Goal: Task Accomplishment & Management: Manage account settings

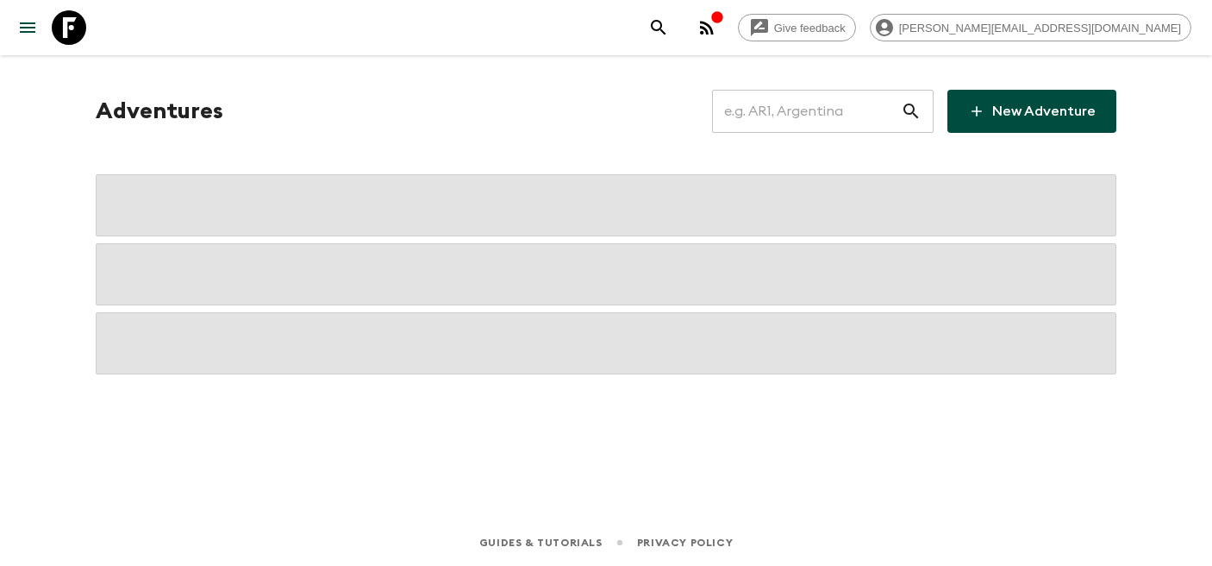
click at [799, 117] on input "text" at bounding box center [806, 111] width 189 height 48
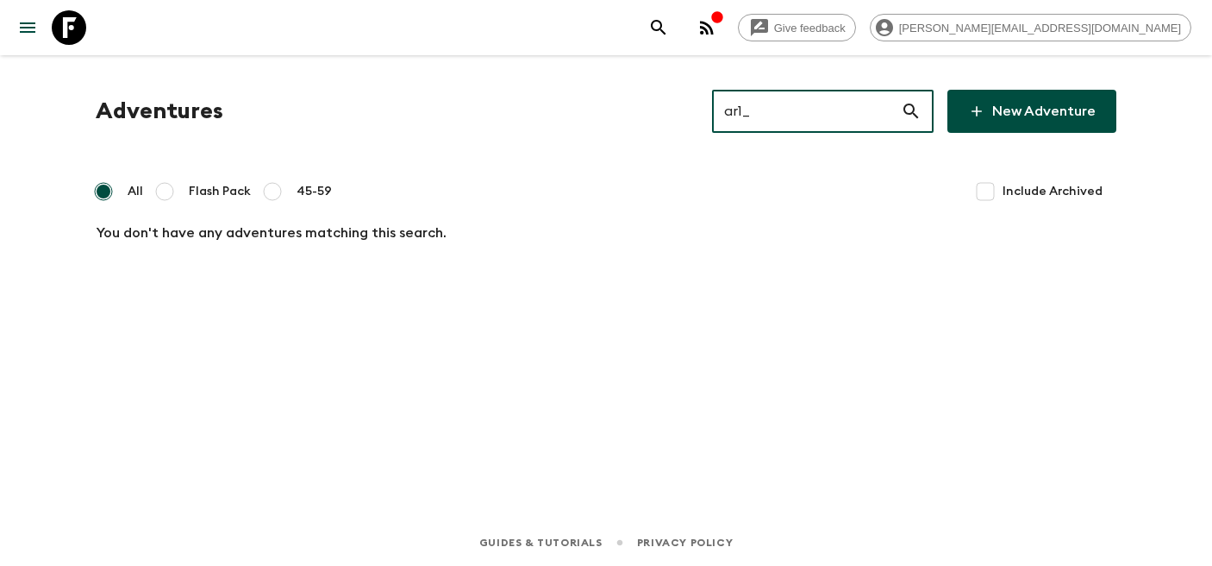
type input "ar1"
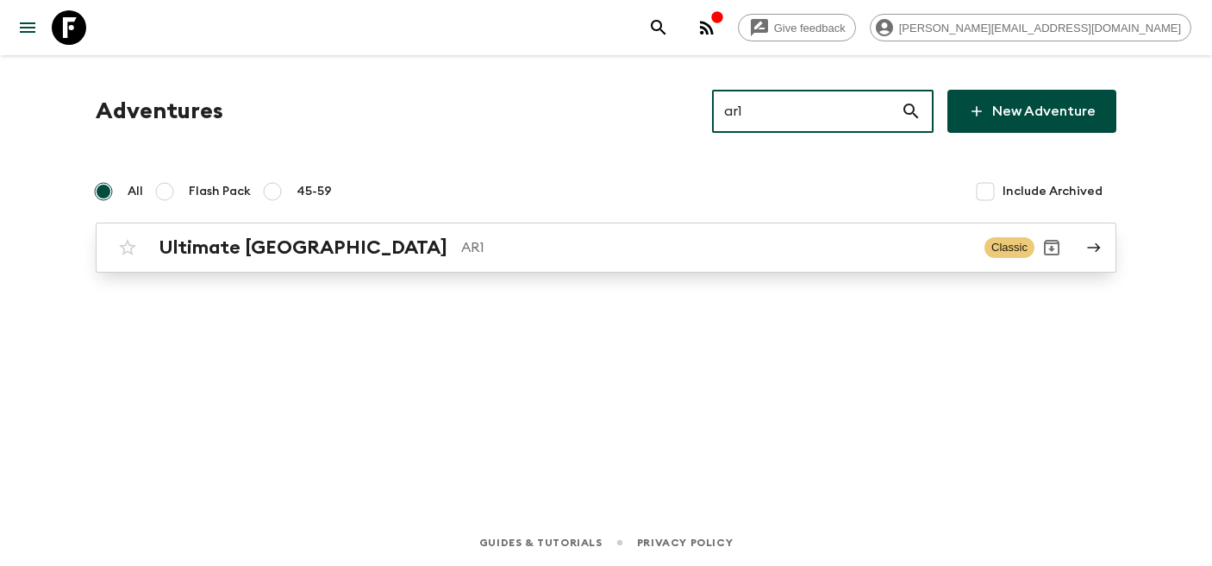
click at [461, 241] on p "AR1" at bounding box center [716, 247] width 510 height 21
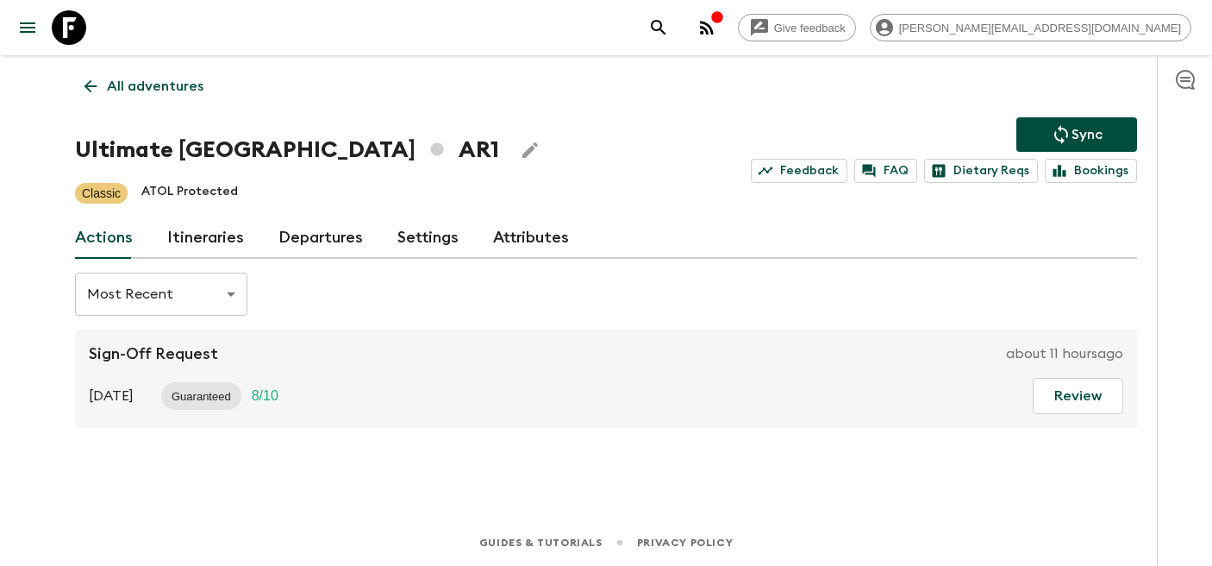
click at [332, 251] on link "Departures" at bounding box center [320, 237] width 84 height 41
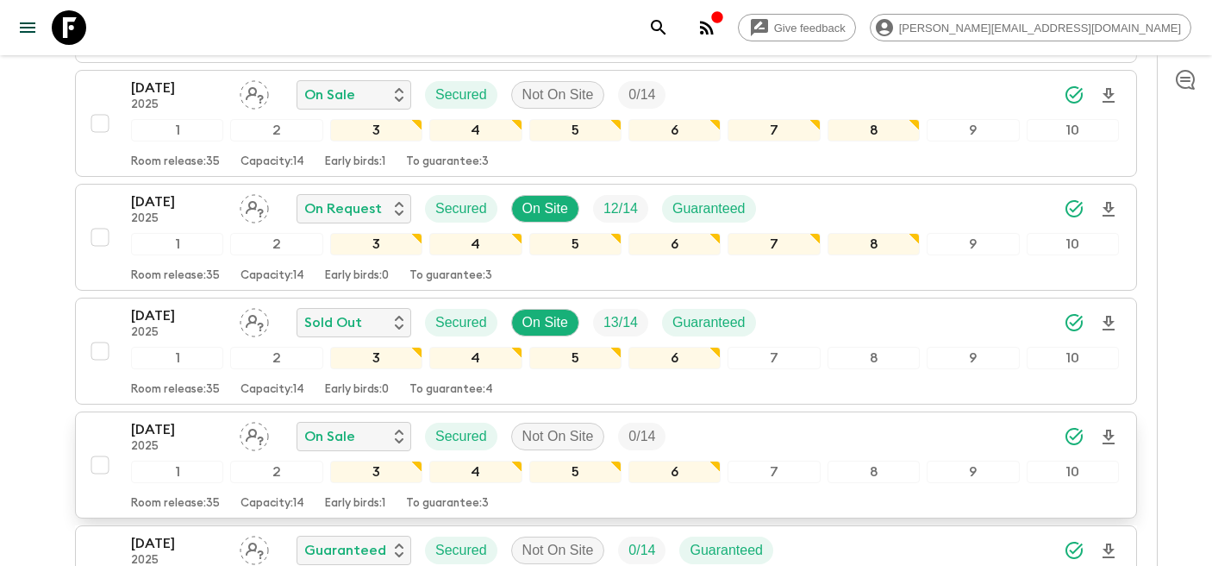
scroll to position [1131, 0]
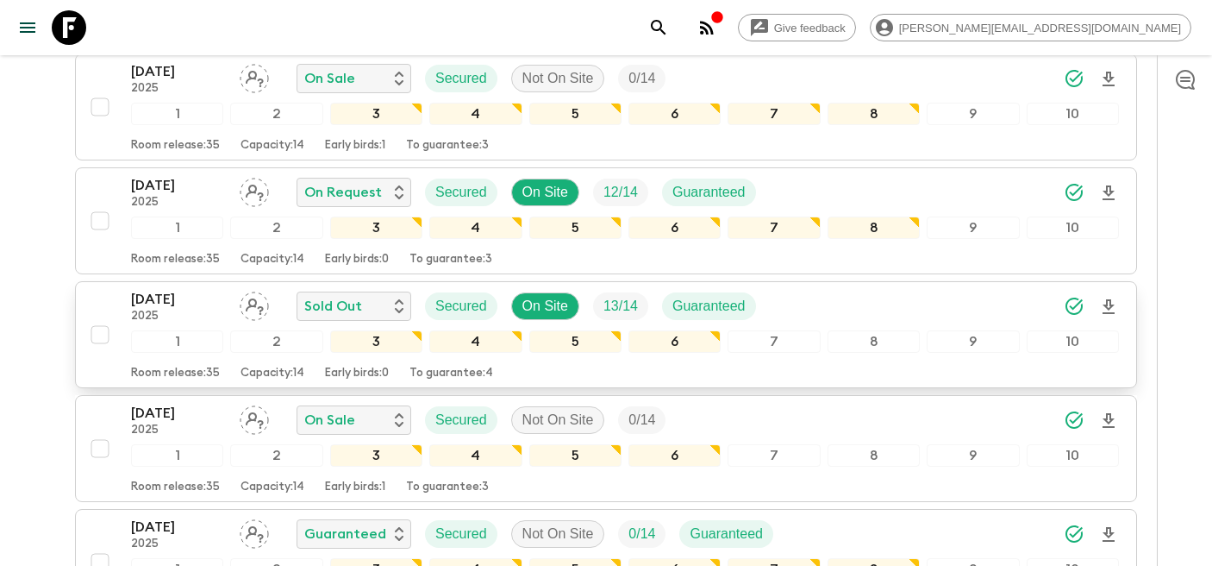
click at [169, 303] on p "[DATE]" at bounding box center [178, 299] width 95 height 21
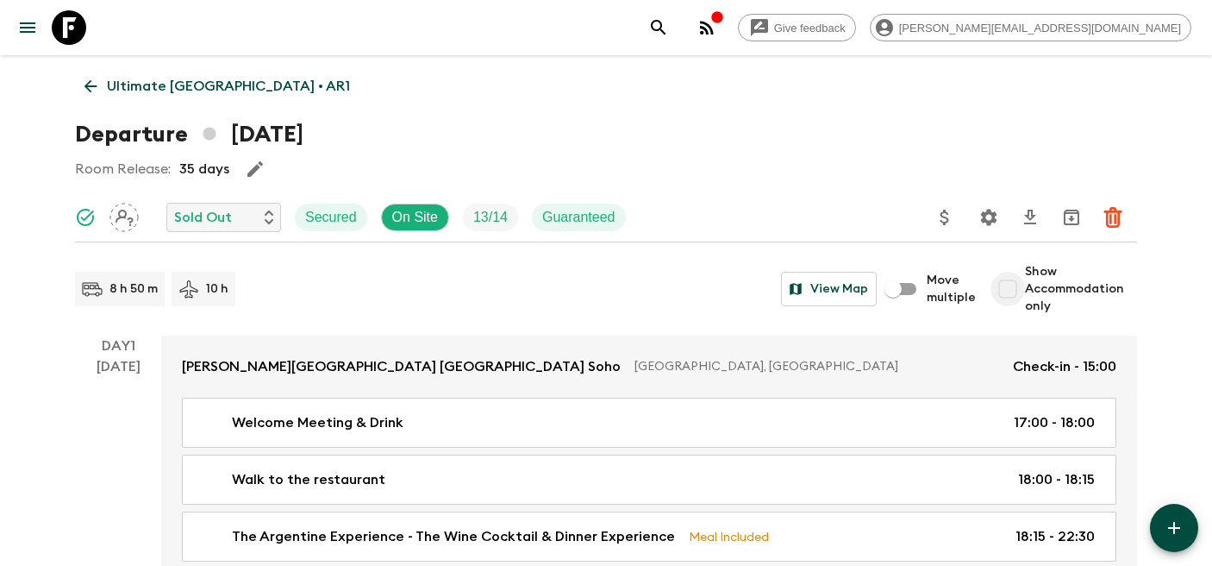
click at [1014, 291] on input "Show Accommodation only" at bounding box center [1008, 289] width 34 height 34
checkbox input "true"
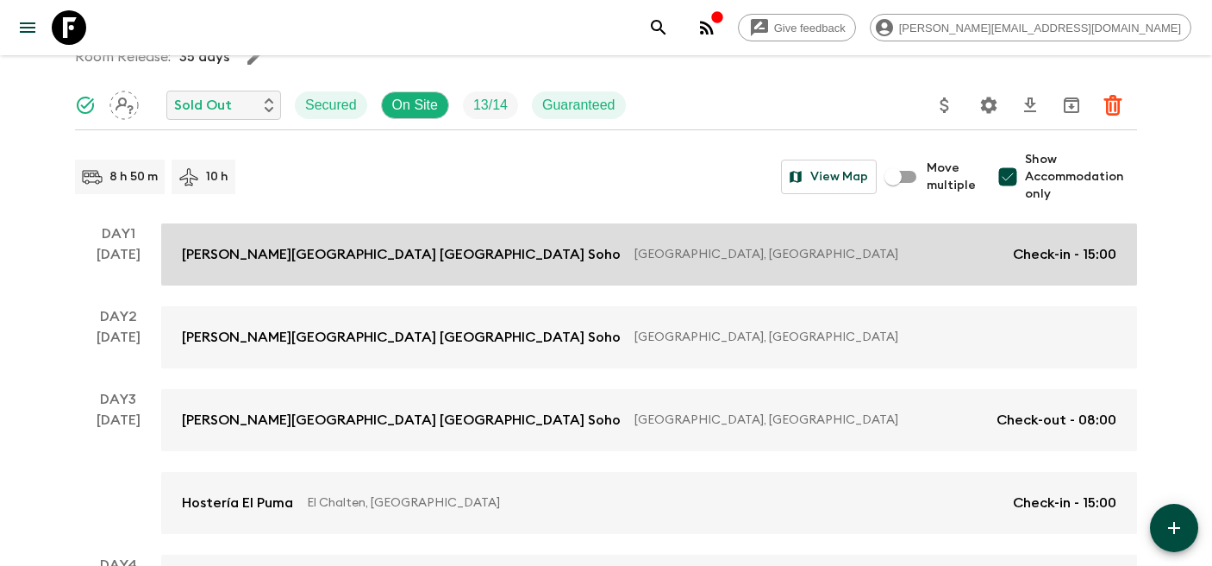
scroll to position [113, 0]
click at [668, 273] on link "[PERSON_NAME][GEOGRAPHIC_DATA] [GEOGRAPHIC_DATA] [GEOGRAPHIC_DATA], [GEOGRAPHIC…" at bounding box center [649, 253] width 976 height 62
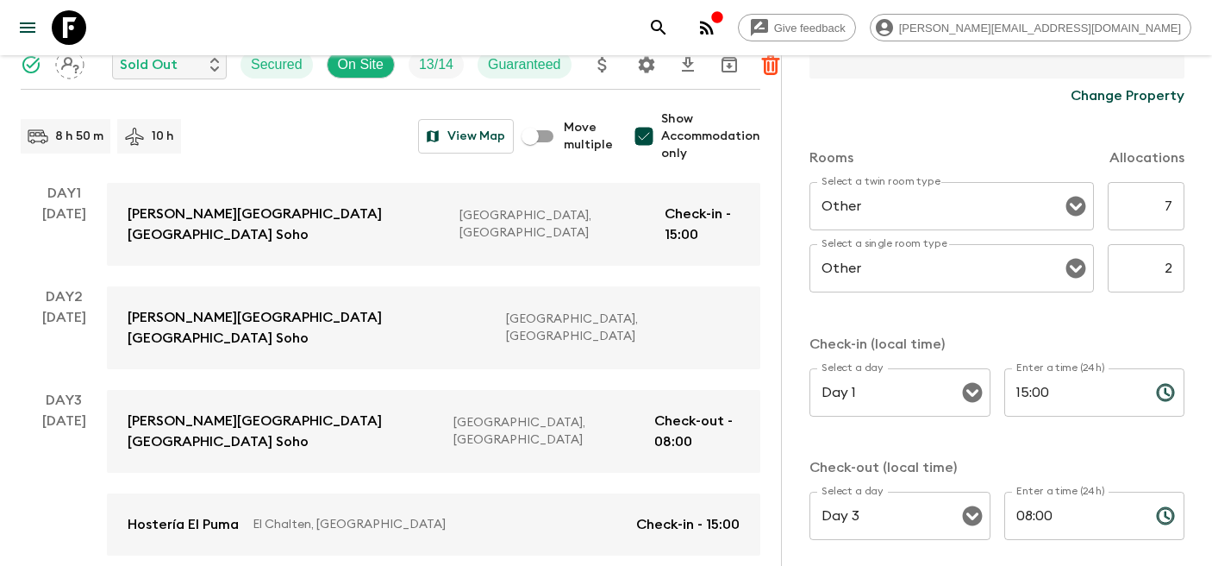
scroll to position [150, 0]
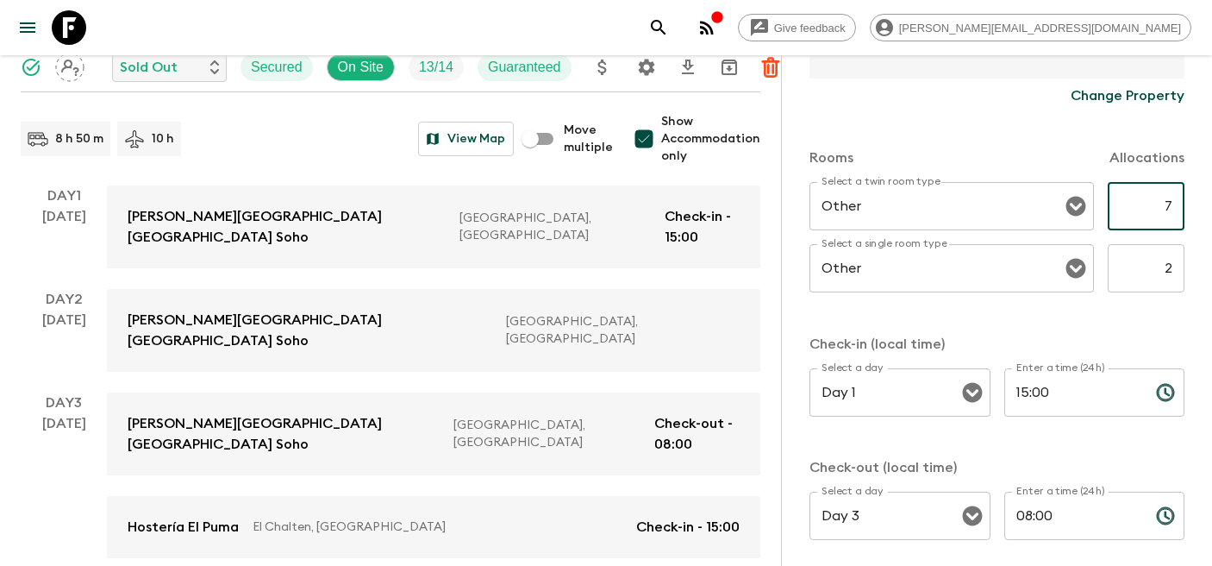
type input "8"
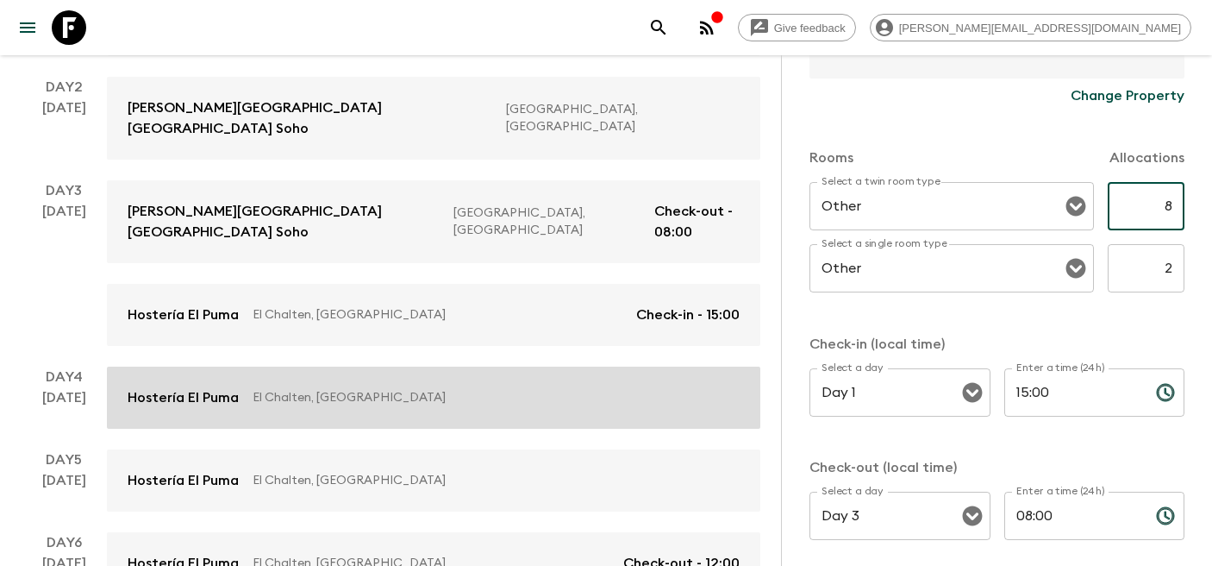
scroll to position [370, 0]
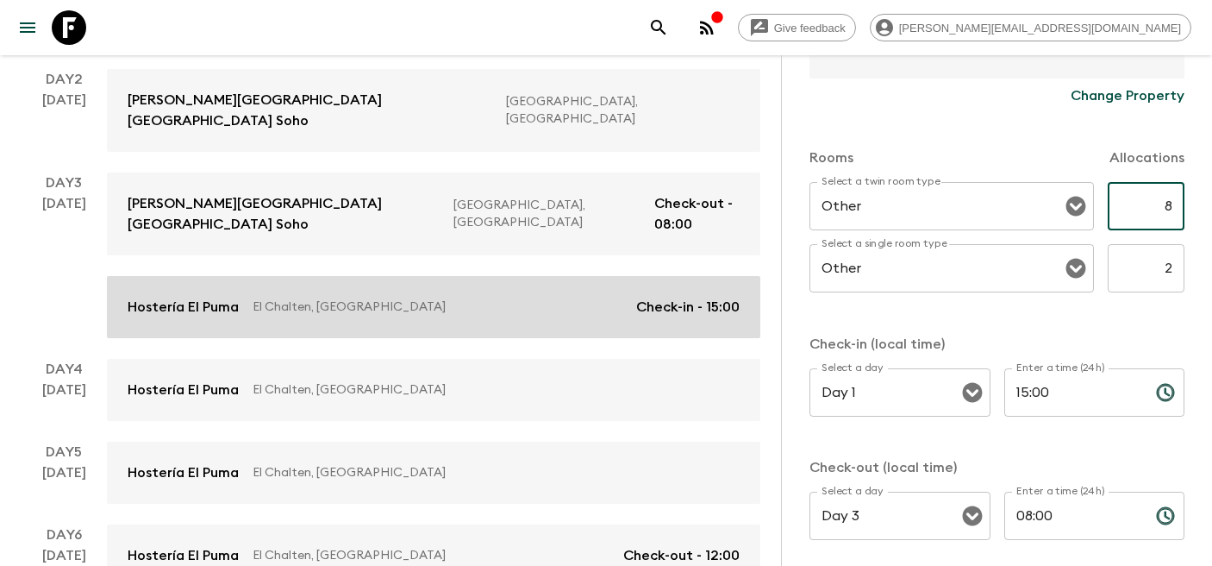
click at [174, 297] on p "Hostería El Puma" at bounding box center [183, 307] width 111 height 21
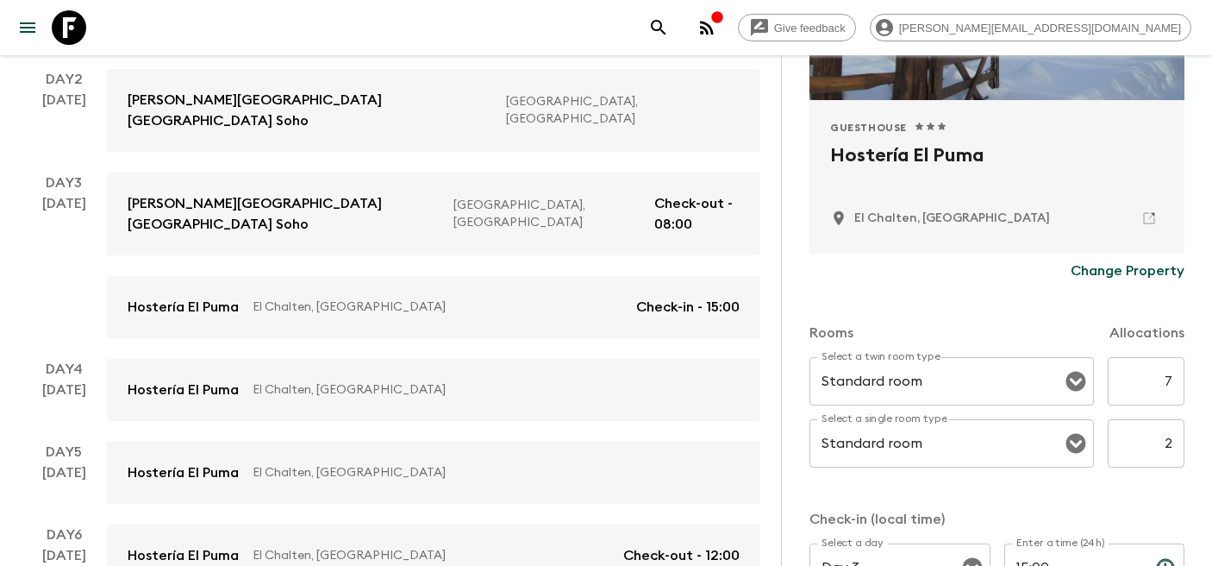
scroll to position [311, 0]
type input "8"
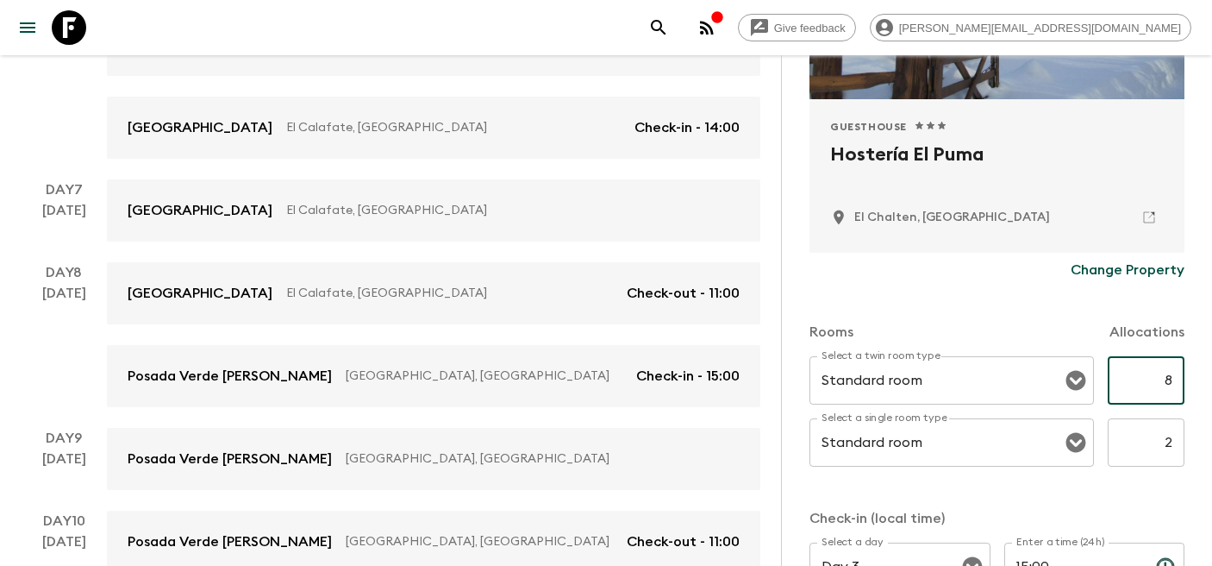
scroll to position [897, 0]
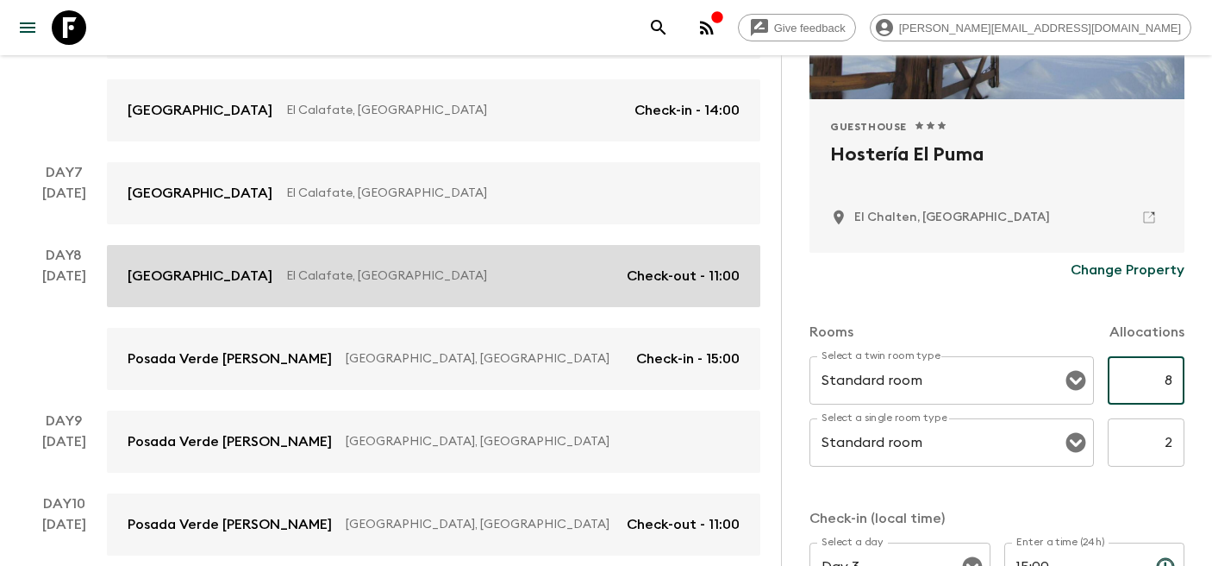
click at [215, 266] on p "[GEOGRAPHIC_DATA]" at bounding box center [200, 276] width 145 height 21
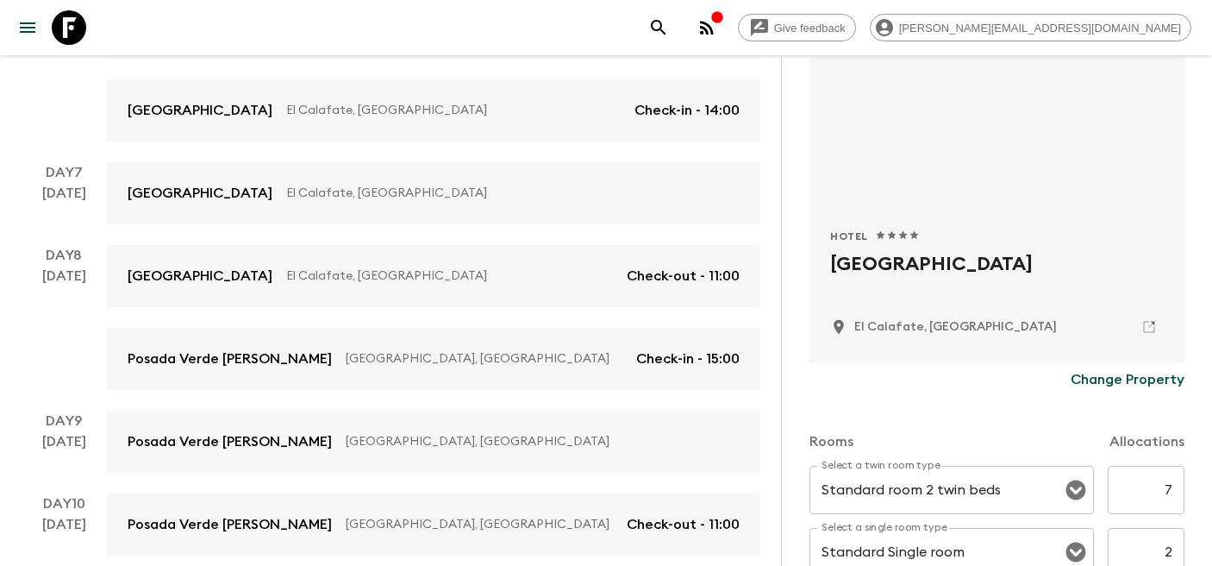
scroll to position [303, 0]
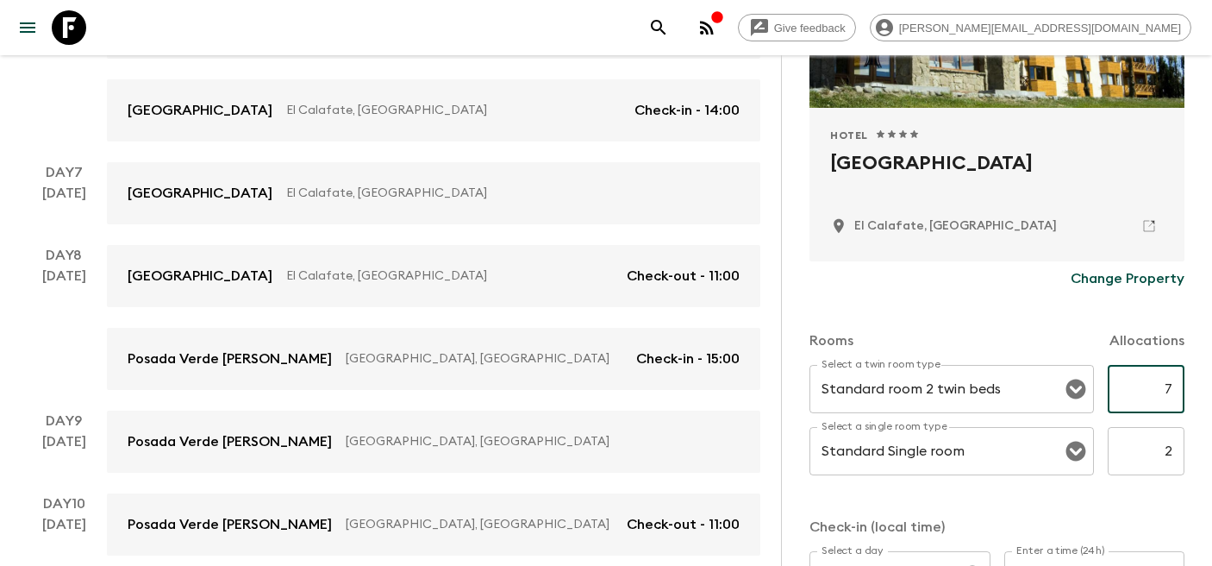
drag, startPoint x: 1163, startPoint y: 391, endPoint x: 1197, endPoint y: 401, distance: 34.9
click at [1197, 401] on div "Accommodation Information Comments Website Map Approved Hotel 1 Star 2 Stars 3 …" at bounding box center [996, 338] width 431 height 566
type input "8"
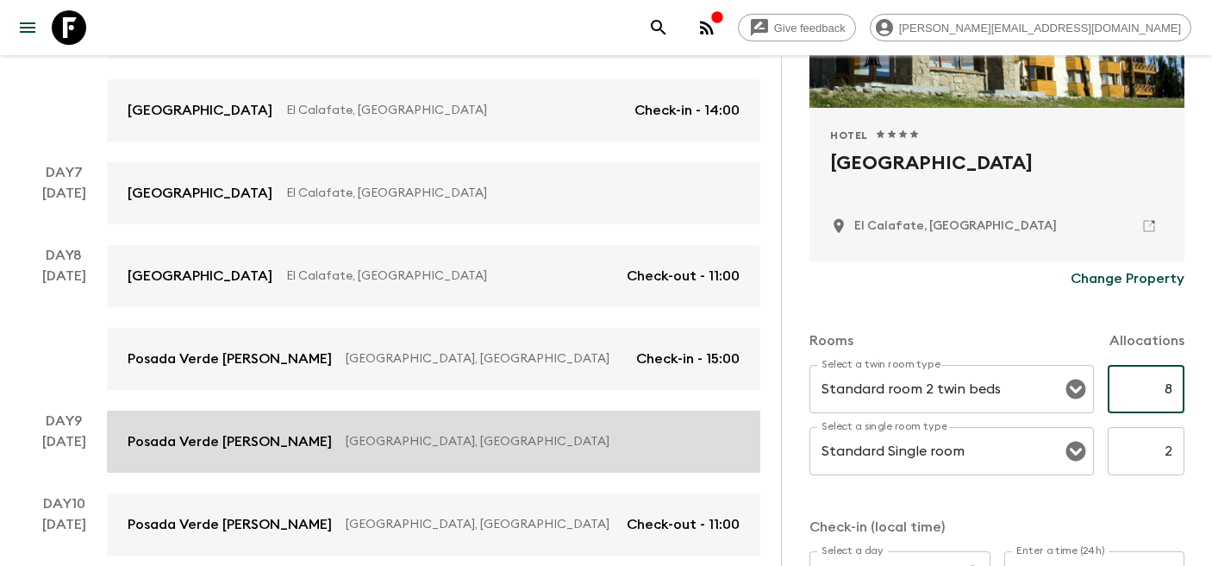
click at [185, 431] on p "Posada Verde [PERSON_NAME]" at bounding box center [230, 441] width 204 height 21
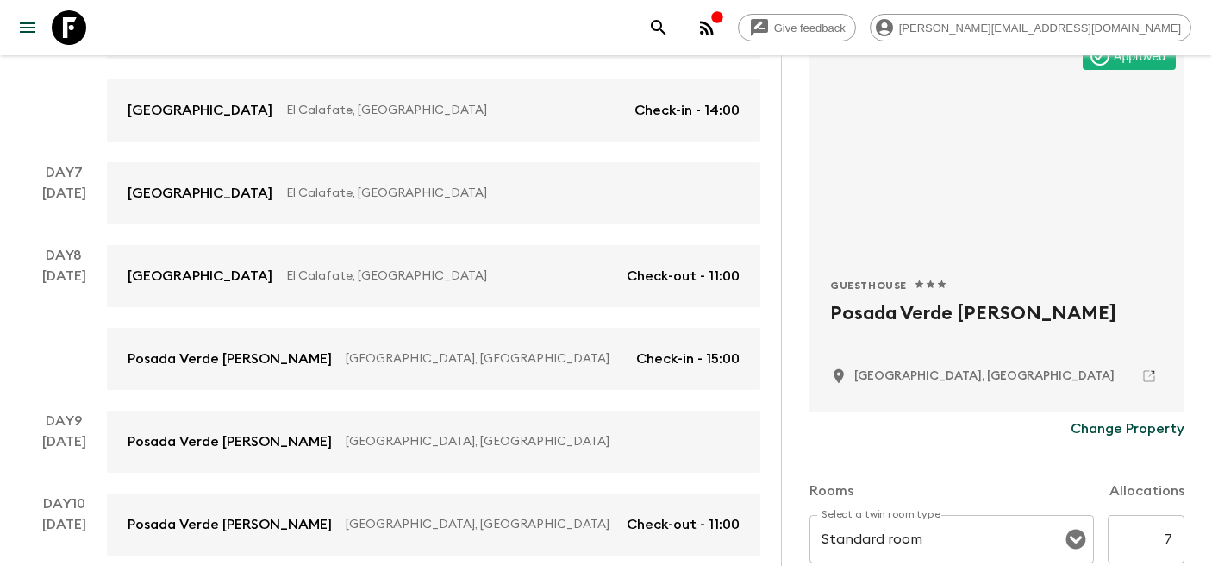
scroll to position [268, 0]
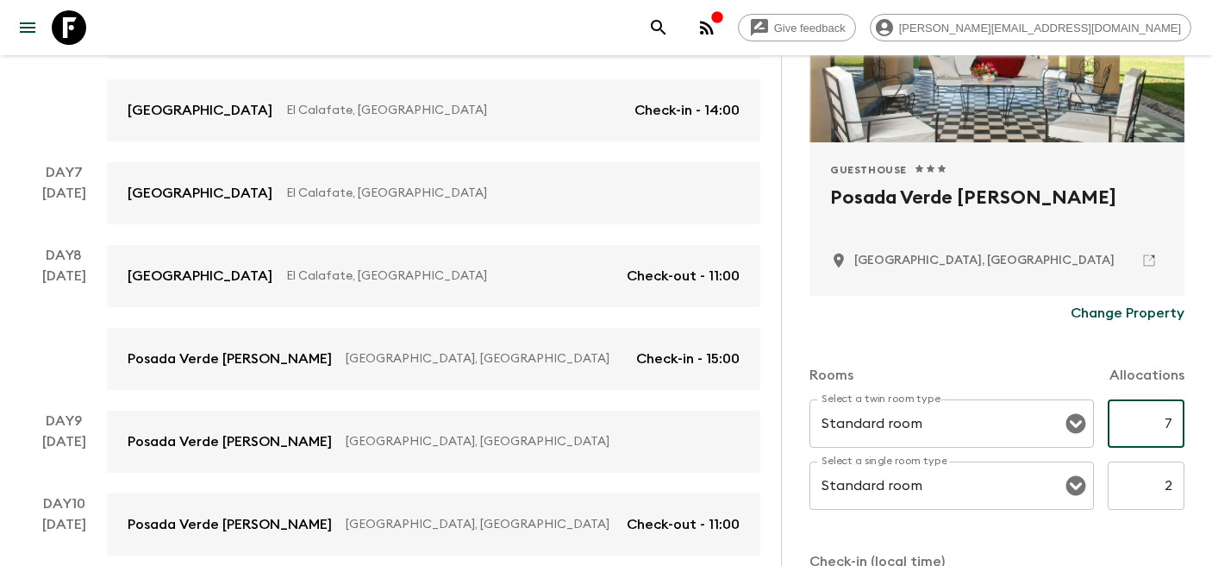
click at [1154, 425] on input "7" at bounding box center [1146, 423] width 77 height 48
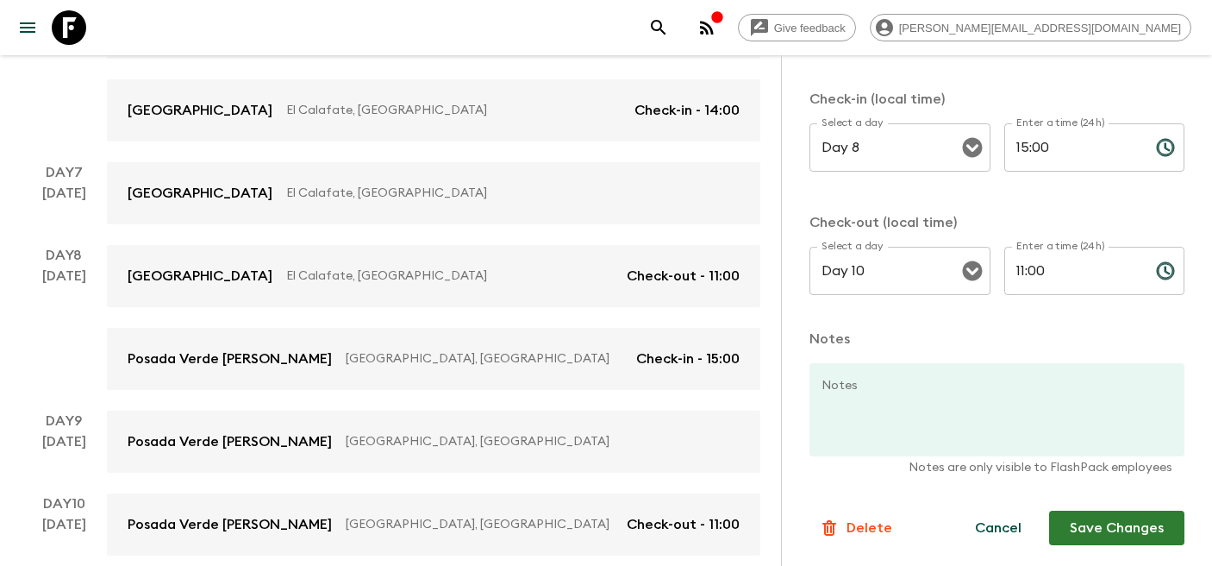
scroll to position [920, 0]
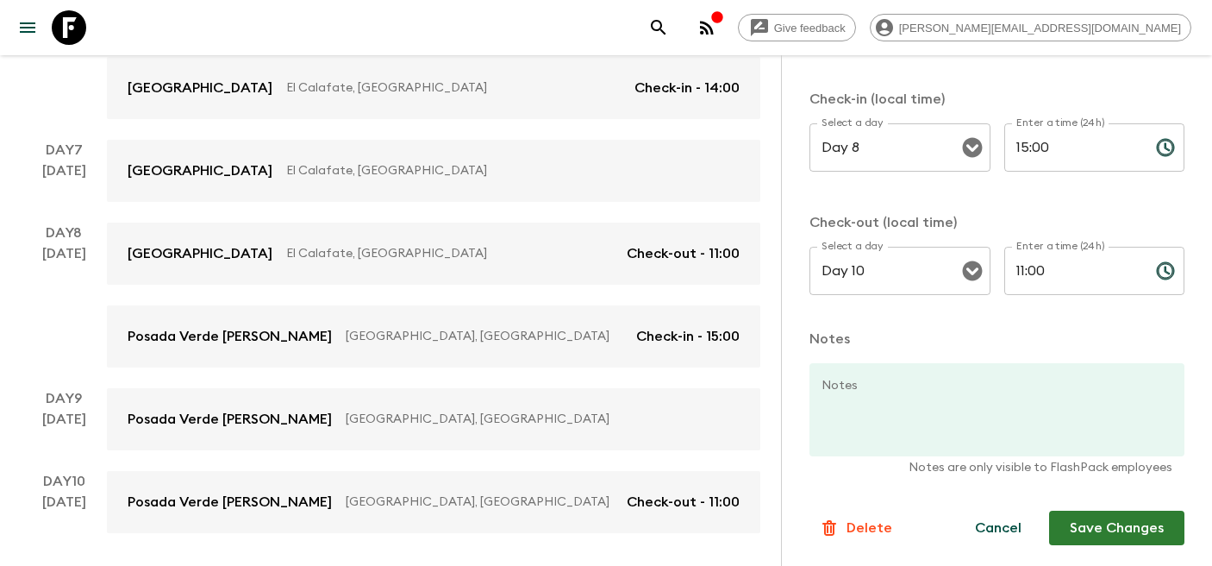
type input "8"
click at [1136, 528] on button "Save Changes" at bounding box center [1116, 527] width 135 height 34
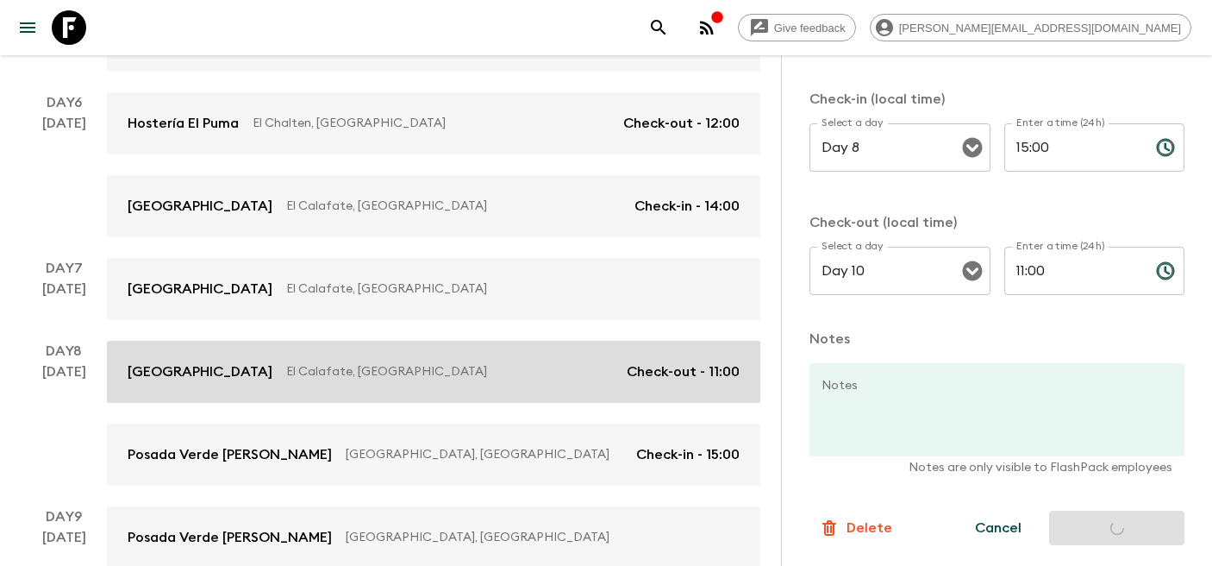
scroll to position [800, 0]
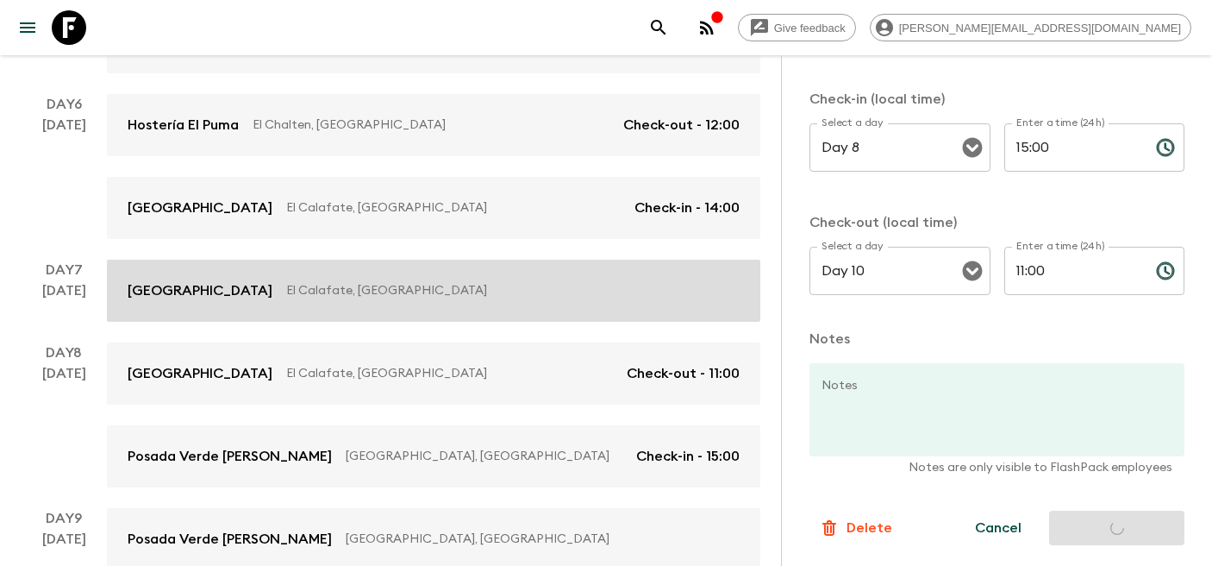
click at [385, 282] on p "El Calafate, [GEOGRAPHIC_DATA]" at bounding box center [506, 290] width 440 height 17
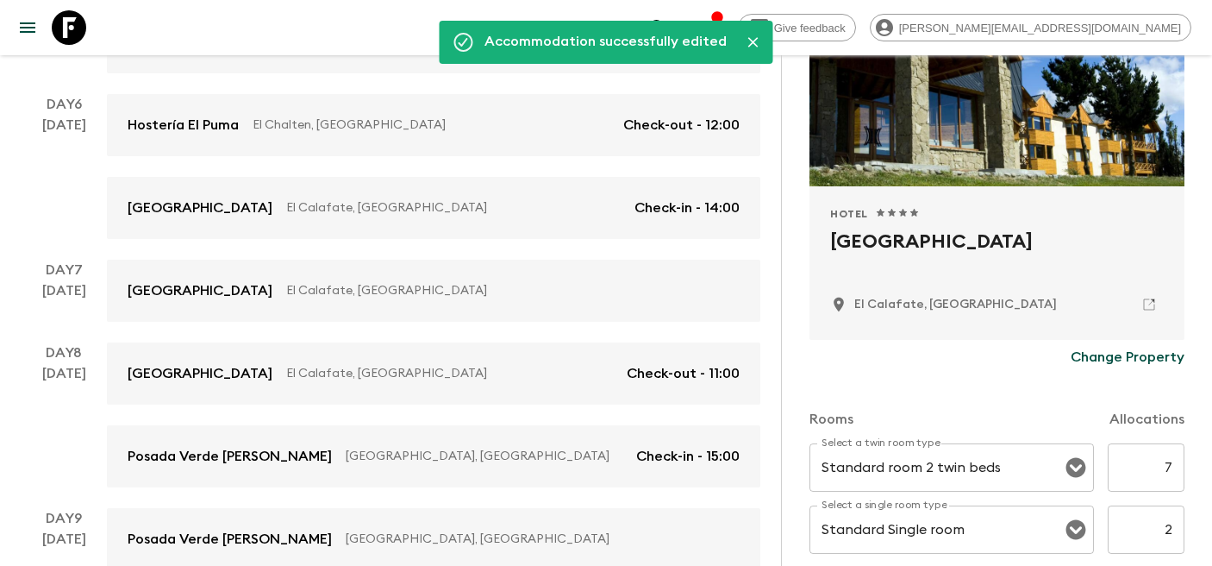
scroll to position [417, 0]
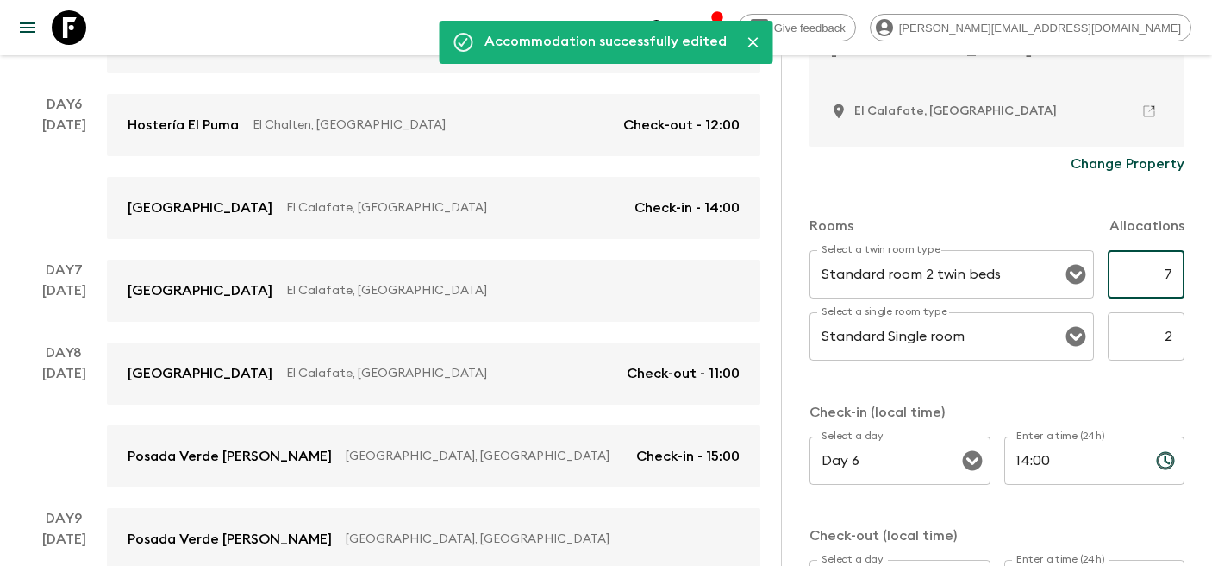
drag, startPoint x: 1150, startPoint y: 272, endPoint x: 1209, endPoint y: 289, distance: 61.1
click at [1209, 289] on div "Accommodation Information Comments Website Map Approved Hotel 1 Star 2 Stars 3 …" at bounding box center [996, 338] width 431 height 566
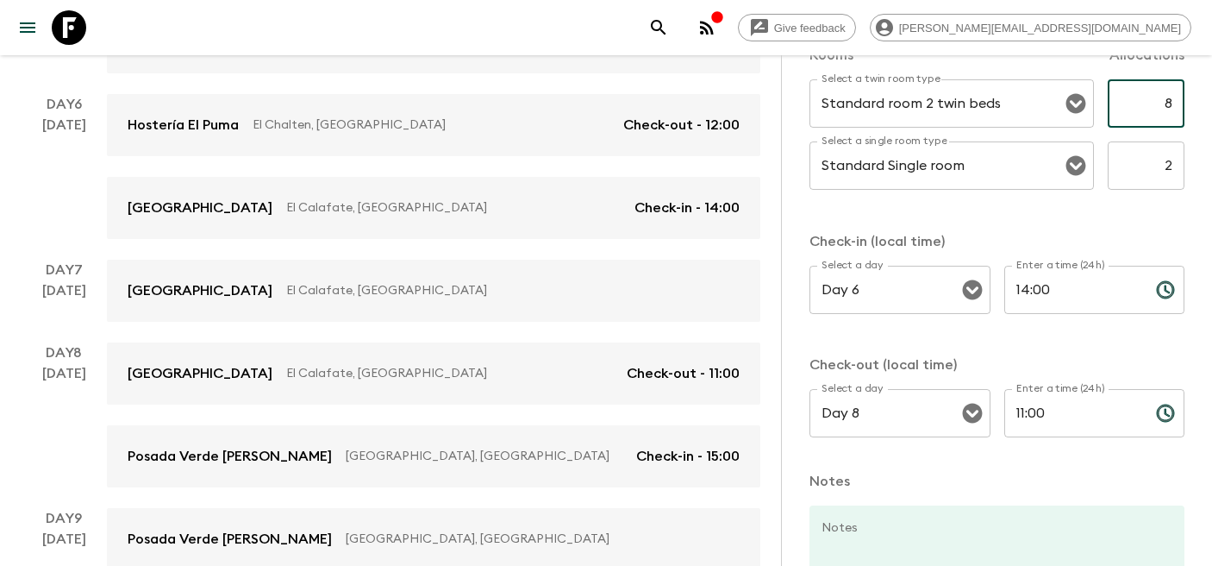
scroll to position [731, 0]
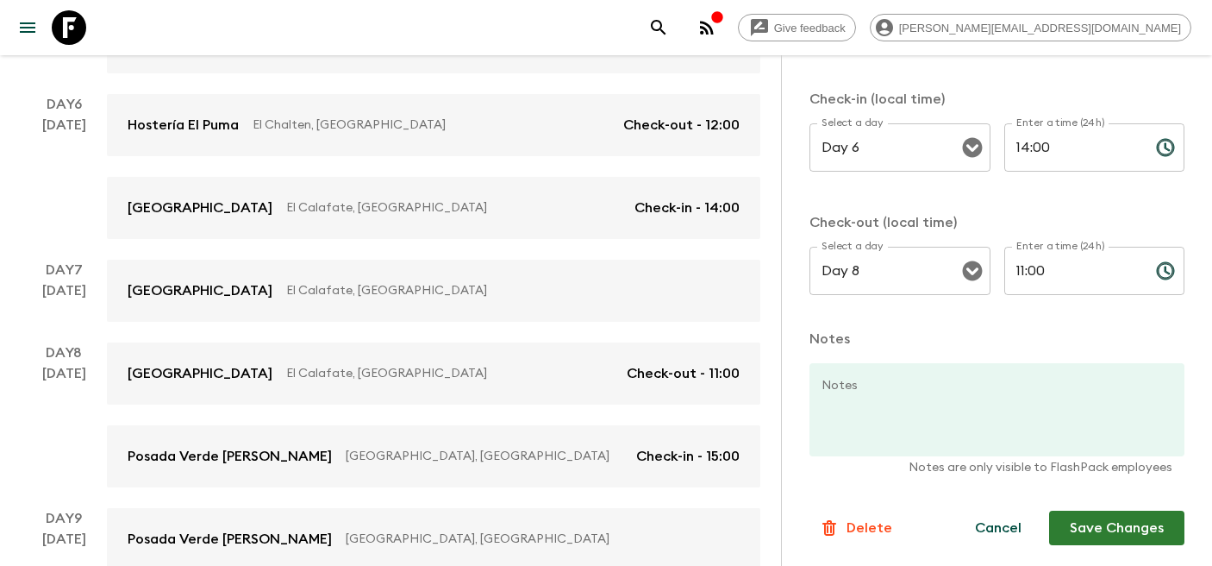
type input "8"
click at [1124, 533] on button "Save Changes" at bounding box center [1116, 527] width 135 height 34
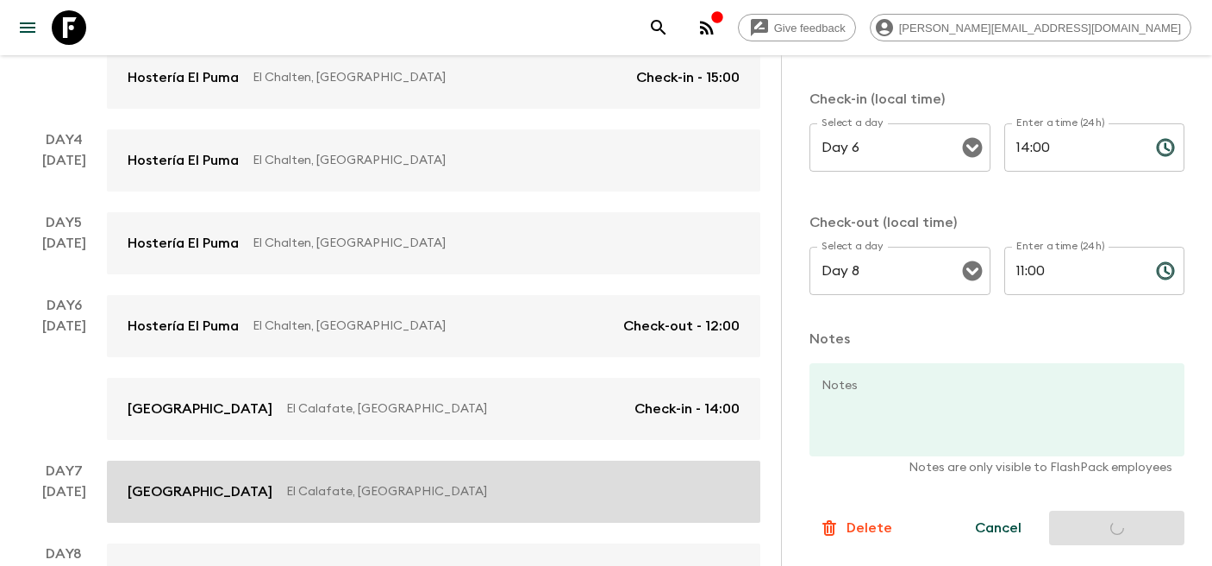
scroll to position [596, 0]
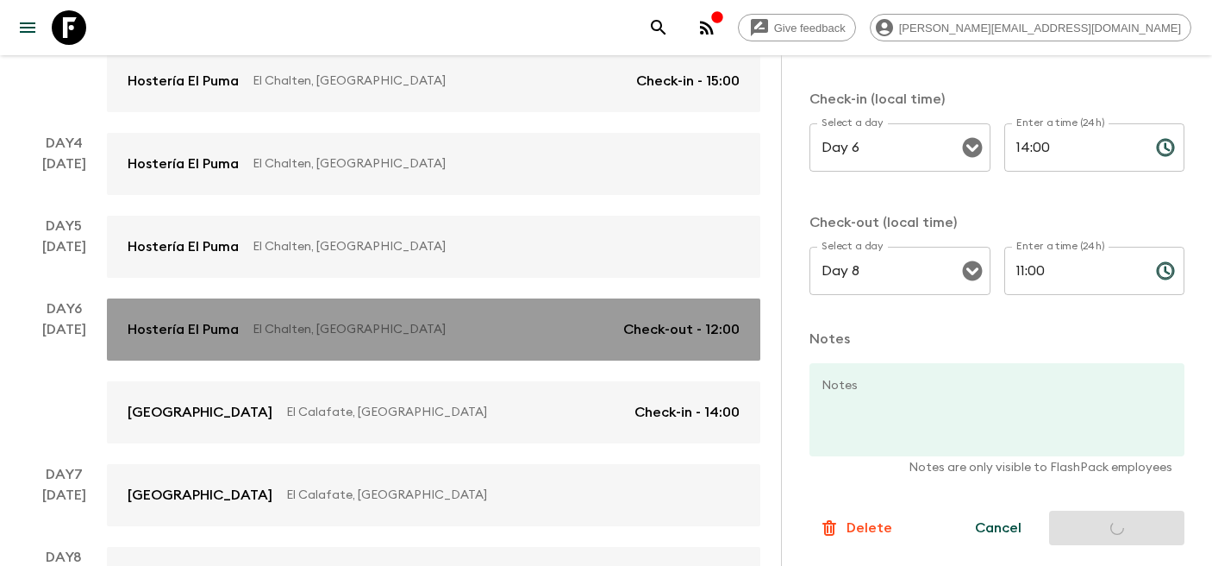
click at [416, 321] on p "El Chalten, [GEOGRAPHIC_DATA]" at bounding box center [431, 329] width 357 height 17
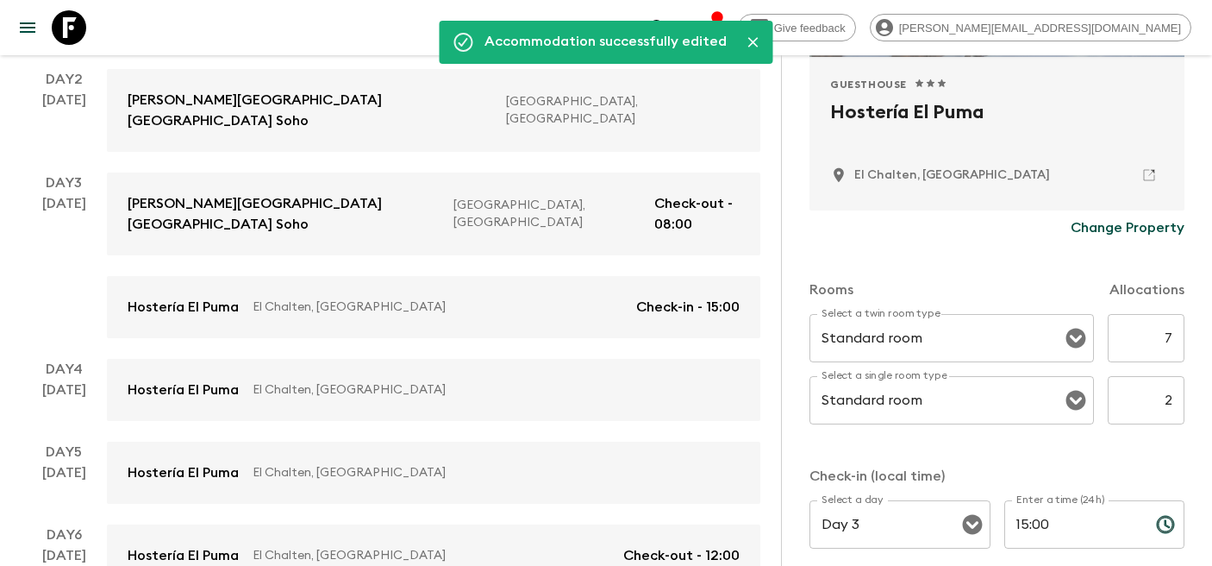
scroll to position [354, 0]
drag, startPoint x: 1160, startPoint y: 332, endPoint x: 1223, endPoint y: 349, distance: 64.4
click at [1211, 349] on html "Give feedback [PERSON_NAME][EMAIL_ADDRESS][DOMAIN_NAME] Accommodation successfu…" at bounding box center [606, 404] width 1212 height 1548
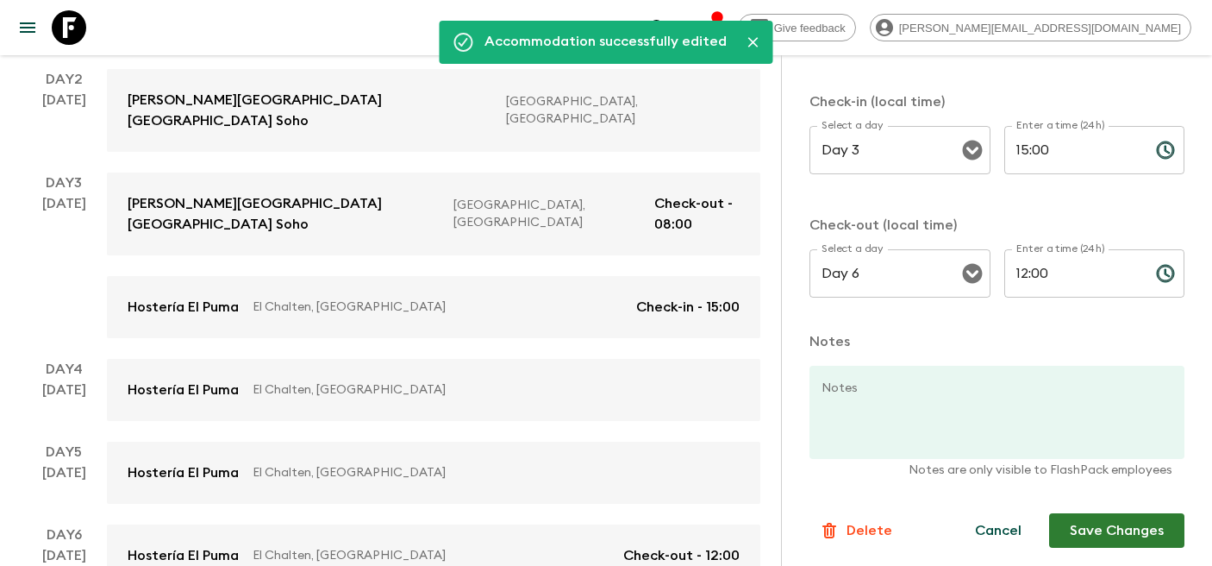
scroll to position [731, 0]
type input "8"
click at [1129, 528] on button "Save Changes" at bounding box center [1116, 527] width 135 height 34
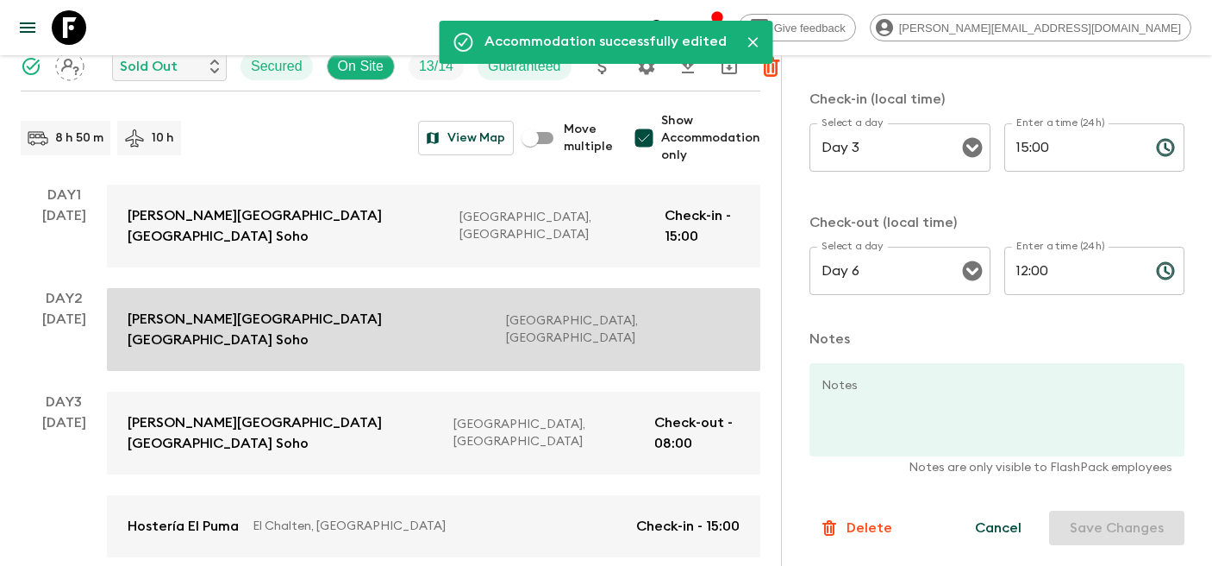
scroll to position [149, 0]
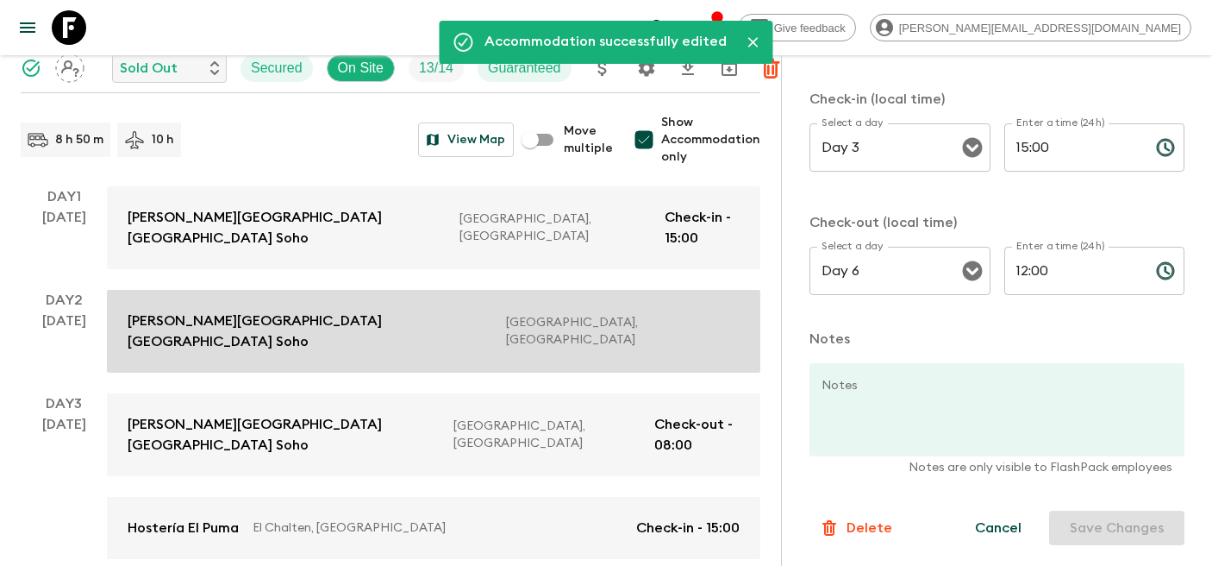
click at [318, 310] on p "[PERSON_NAME][GEOGRAPHIC_DATA] [GEOGRAPHIC_DATA] Soho" at bounding box center [310, 330] width 365 height 41
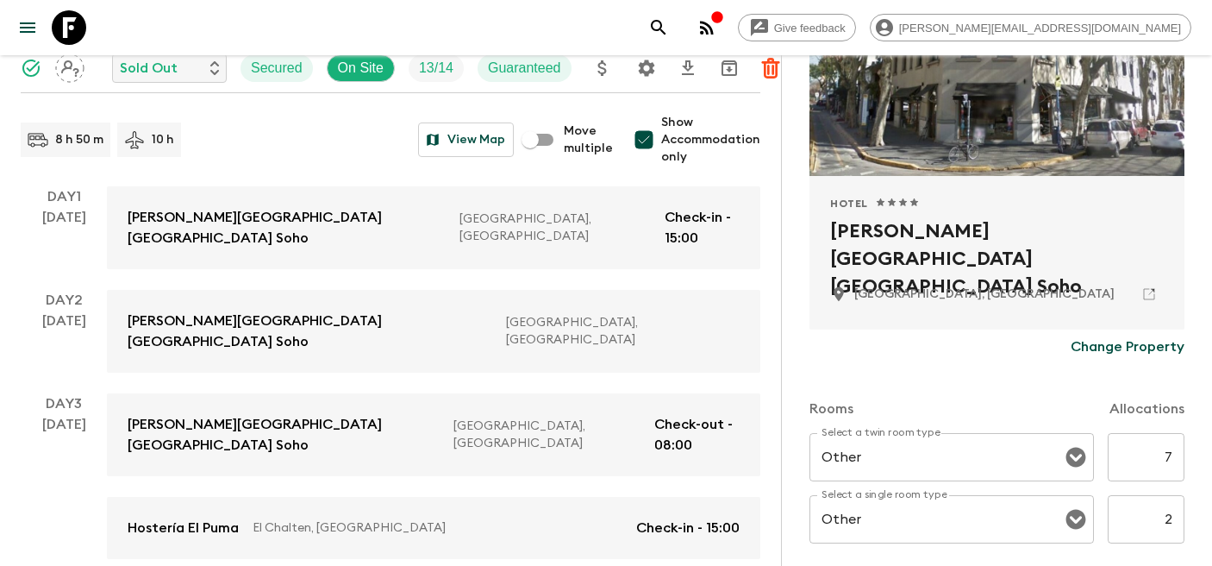
scroll to position [385, 0]
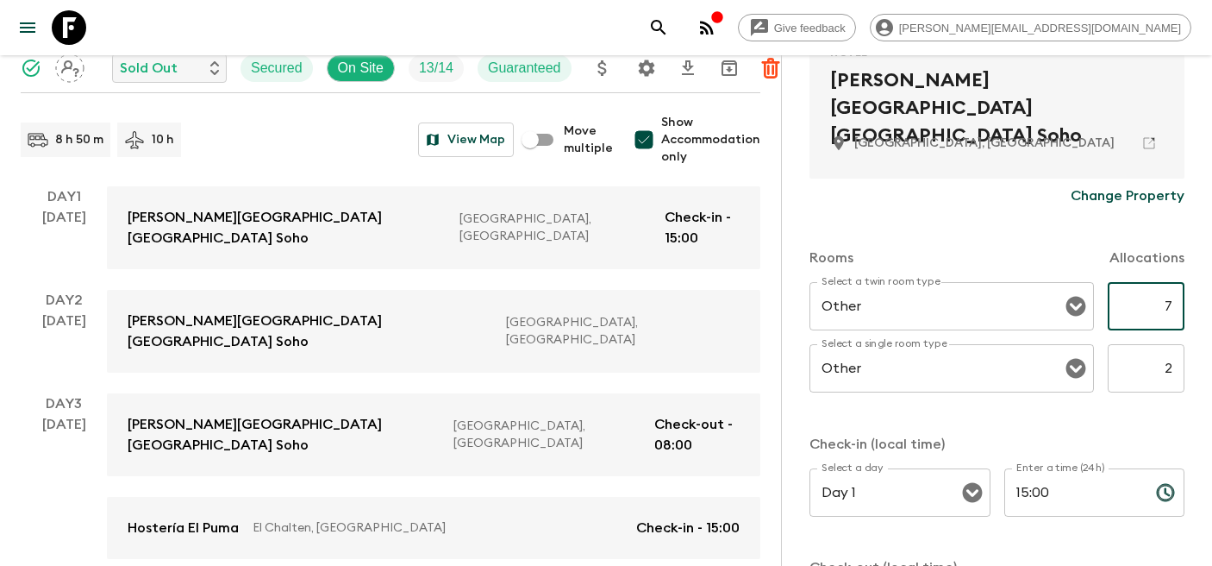
drag, startPoint x: 1161, startPoint y: 310, endPoint x: 1205, endPoint y: 322, distance: 45.6
click at [1205, 322] on div "Accommodation Information Comments Website Map Approved Hotel 1 Star 2 Stars 3 …" at bounding box center [996, 338] width 431 height 566
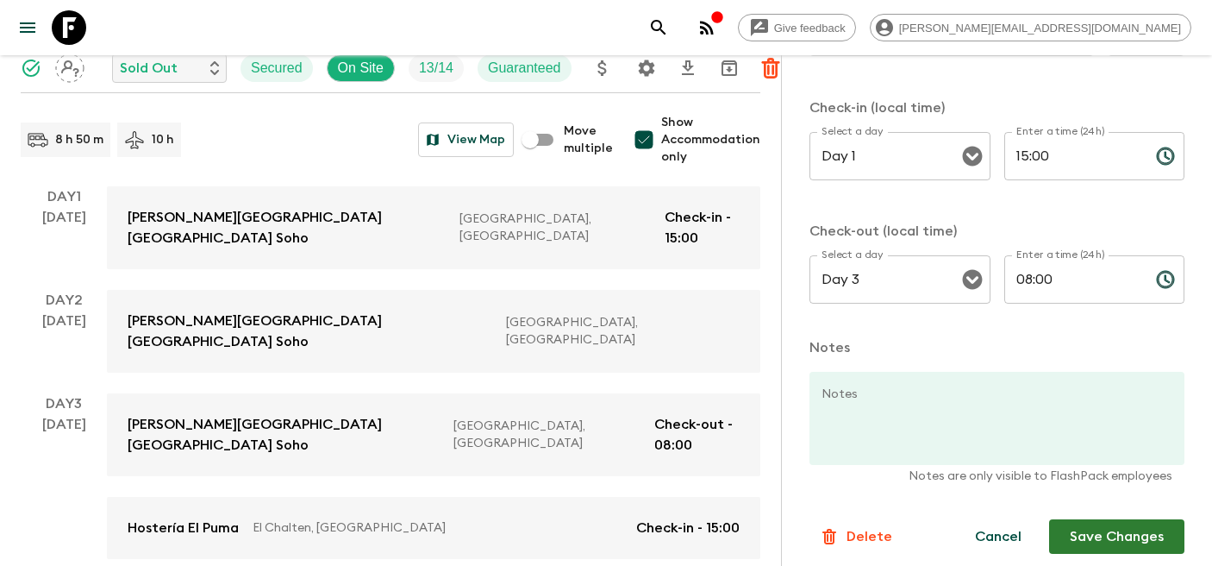
scroll to position [731, 0]
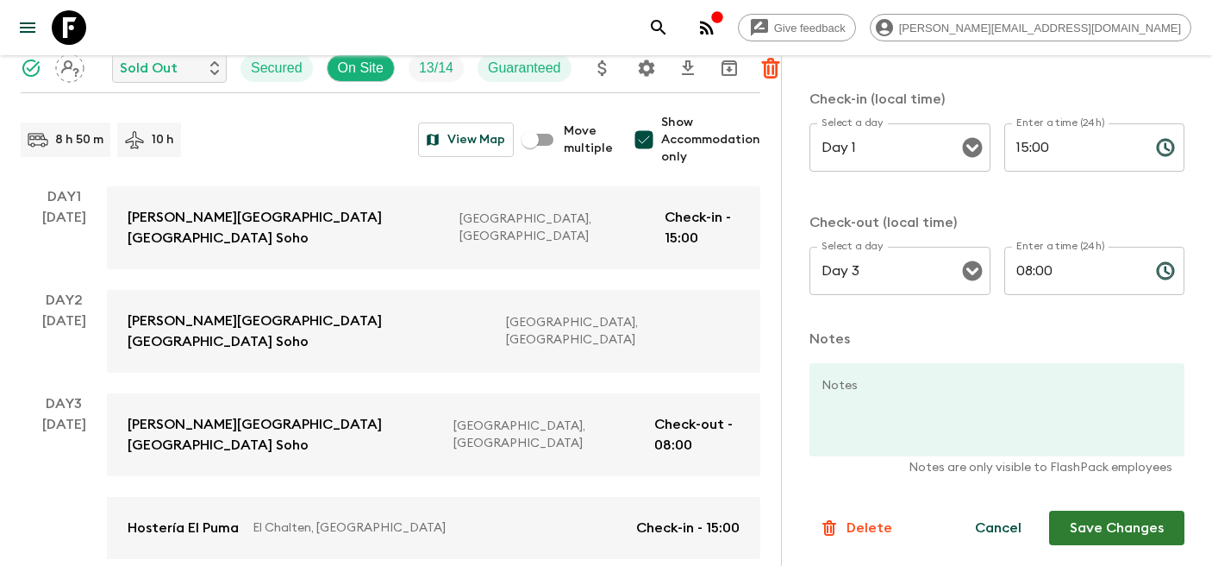
type input "8"
click at [1120, 522] on button "Save Changes" at bounding box center [1116, 527] width 135 height 34
